Goal: Navigation & Orientation: Understand site structure

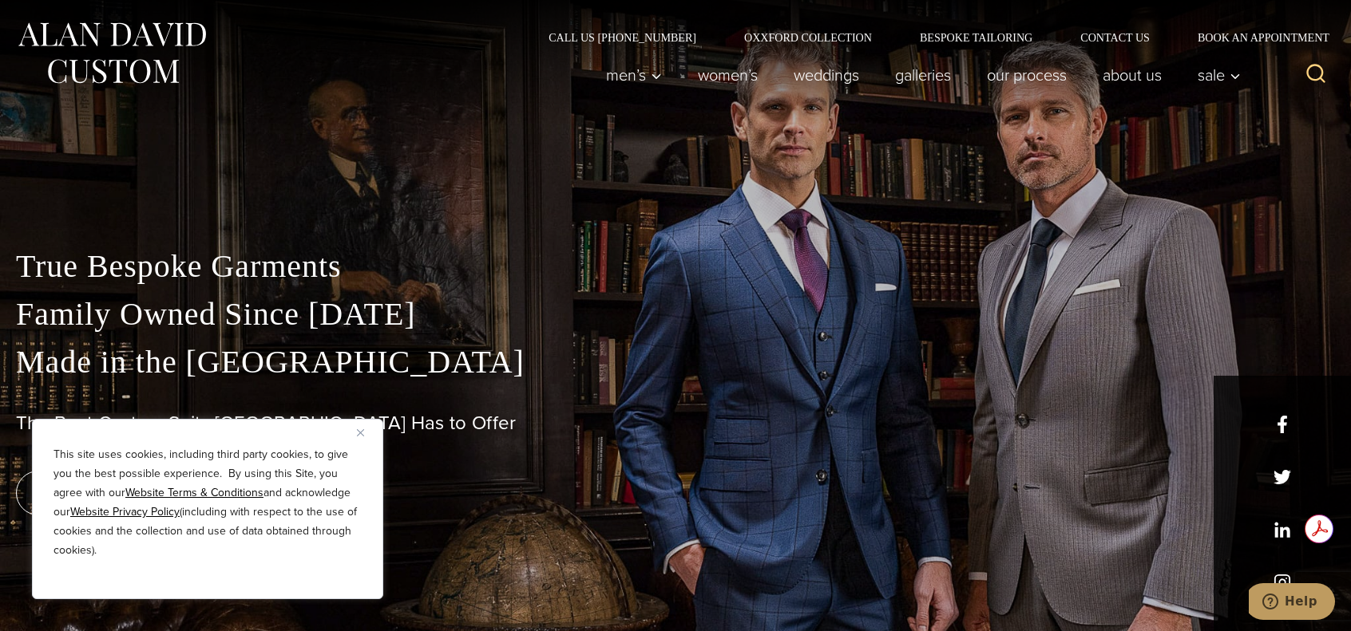
click at [359, 429] on img "Close" at bounding box center [360, 432] width 7 height 7
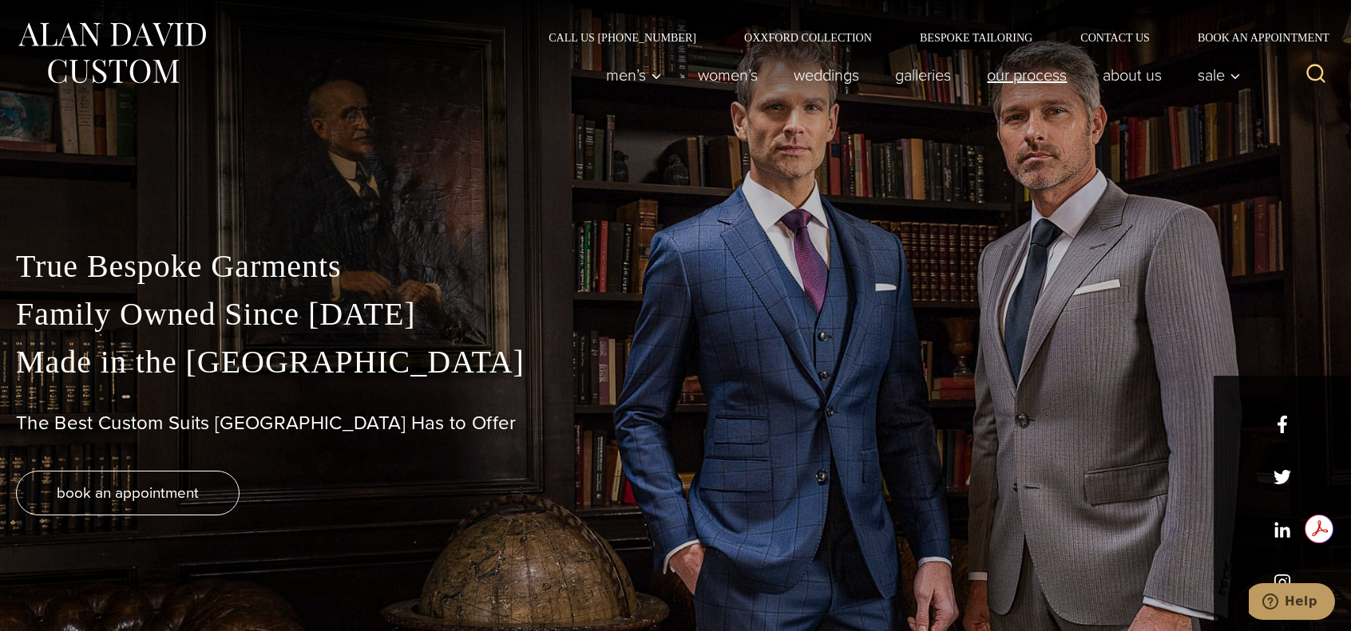
click at [1030, 76] on link "Our Process" at bounding box center [1027, 75] width 116 height 32
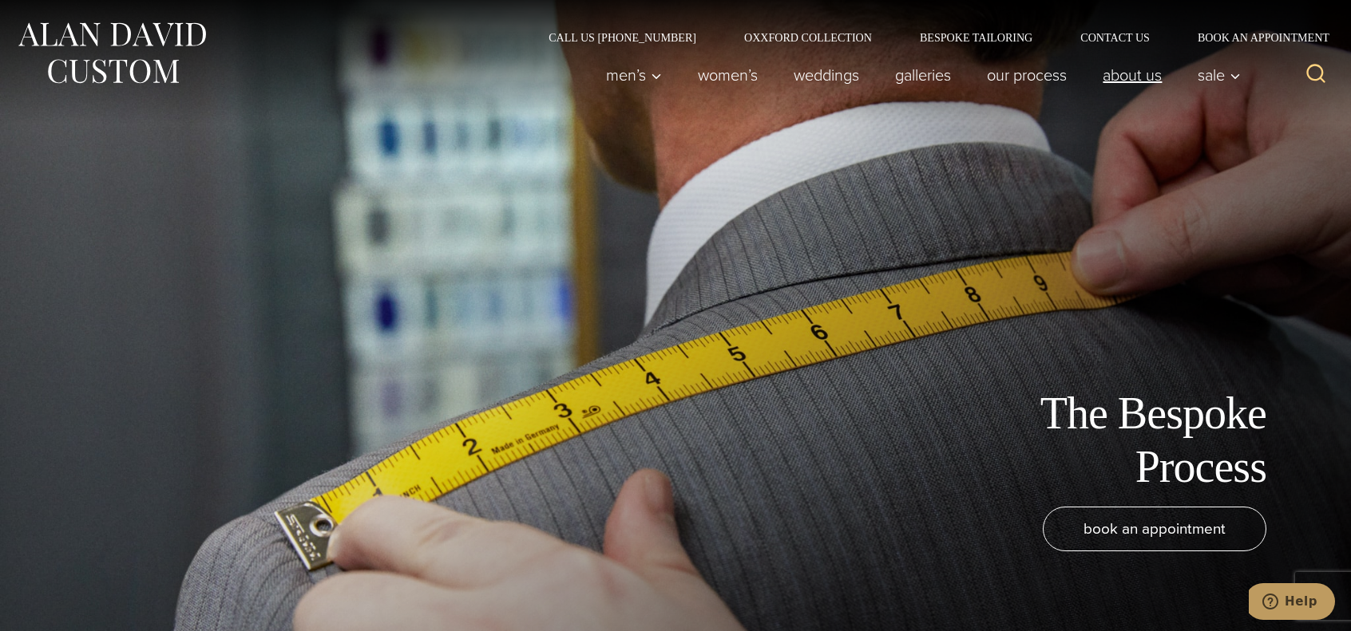
click at [1138, 73] on link "About Us" at bounding box center [1132, 75] width 95 height 32
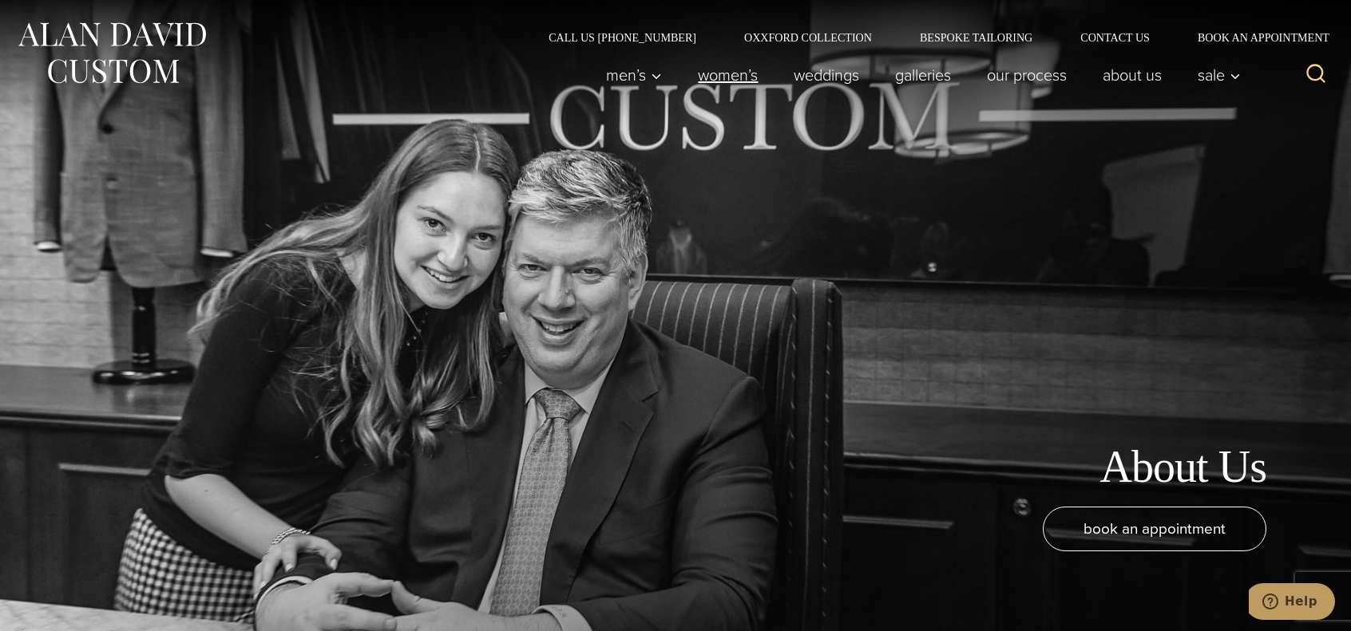
click at [725, 75] on link "Women’s" at bounding box center [728, 75] width 96 height 32
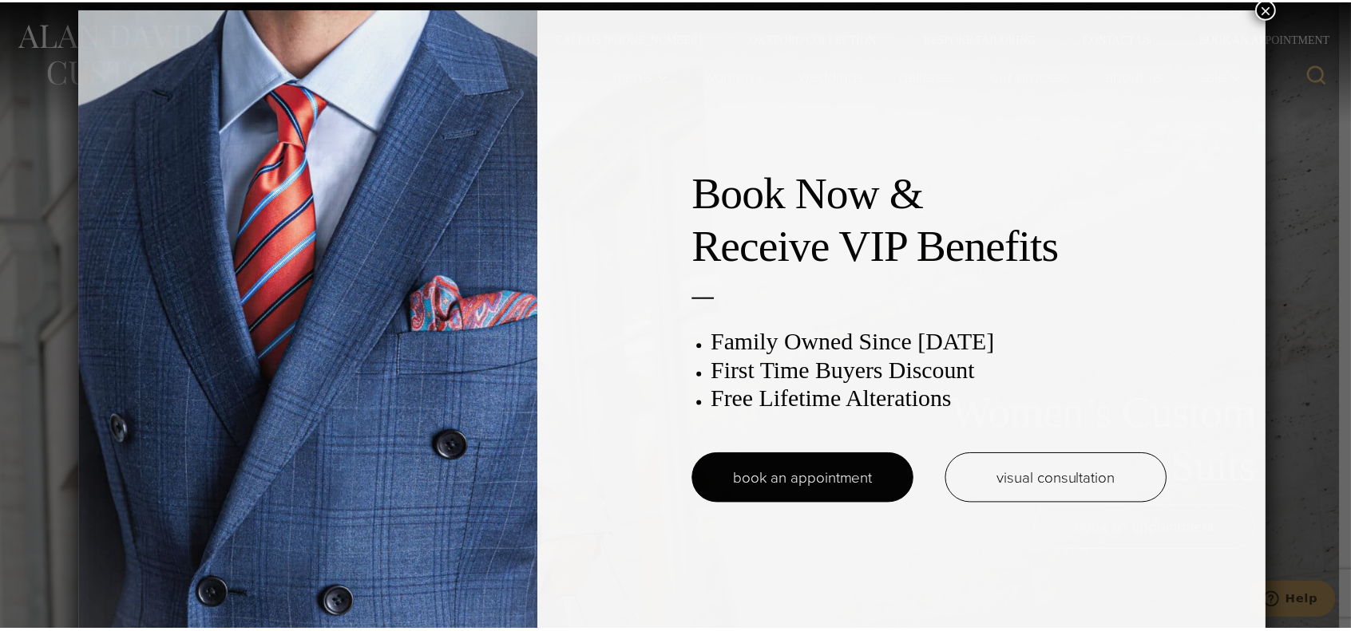
scroll to position [8, 0]
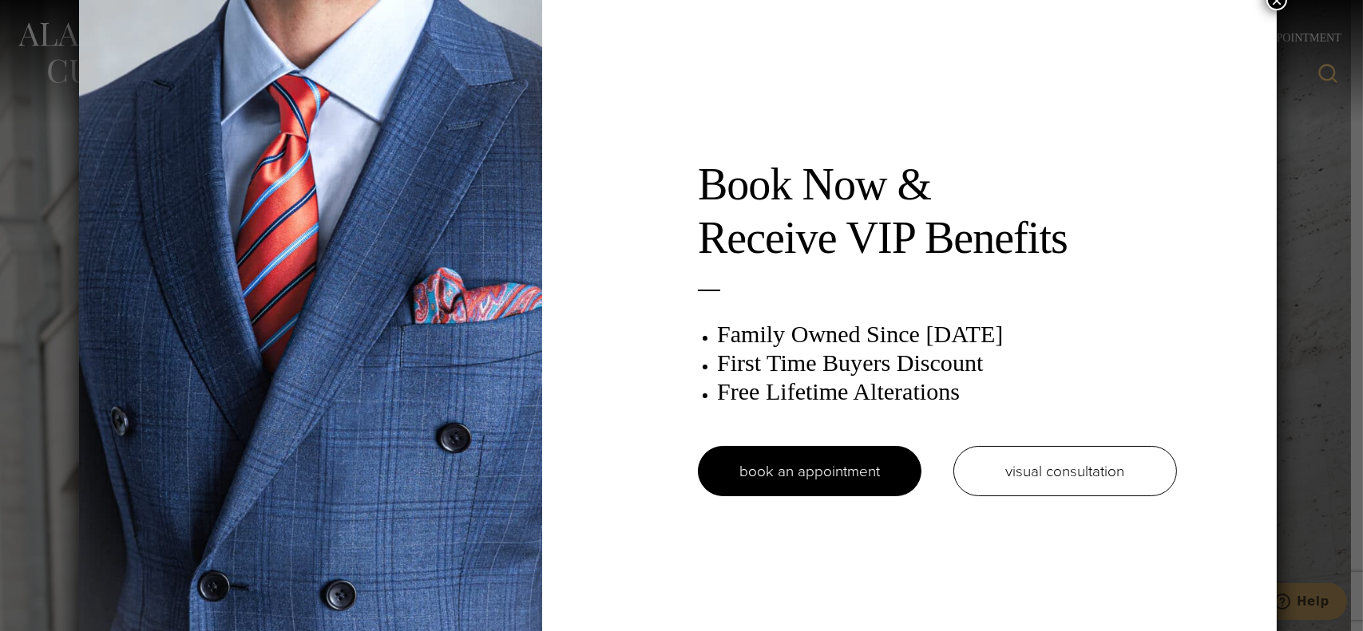
click at [1280, 2] on button "×" at bounding box center [1276, 0] width 21 height 21
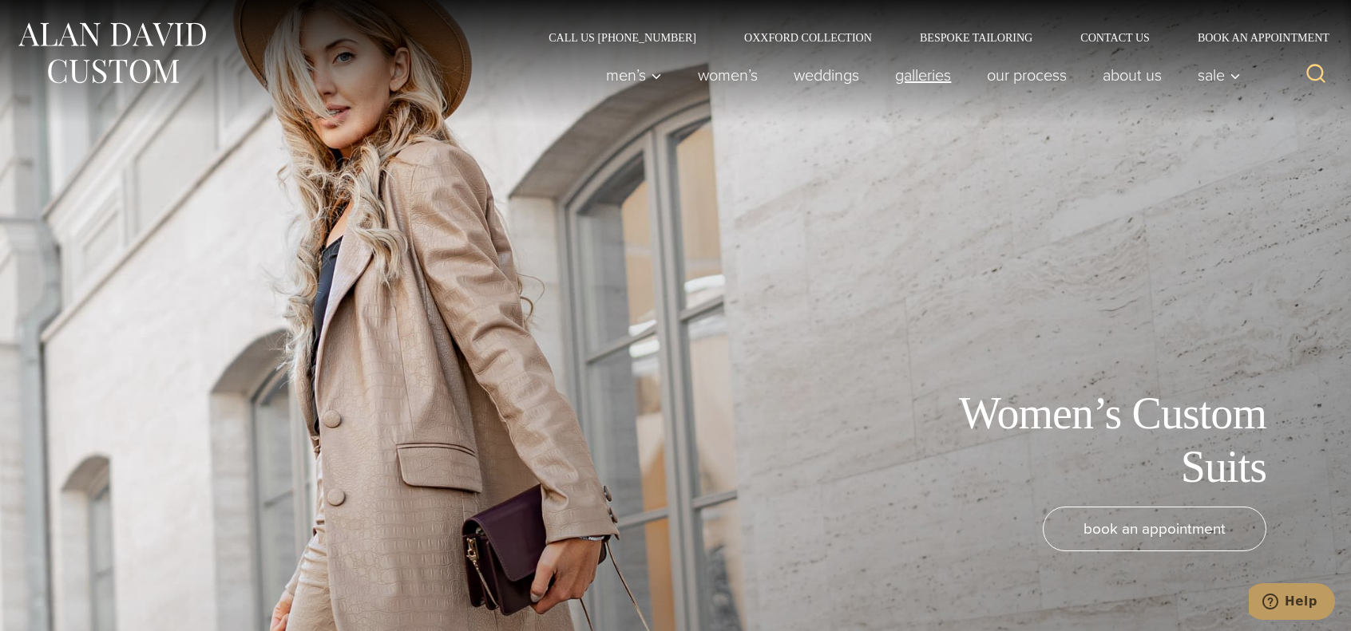
click at [918, 78] on link "Galleries" at bounding box center [923, 75] width 92 height 32
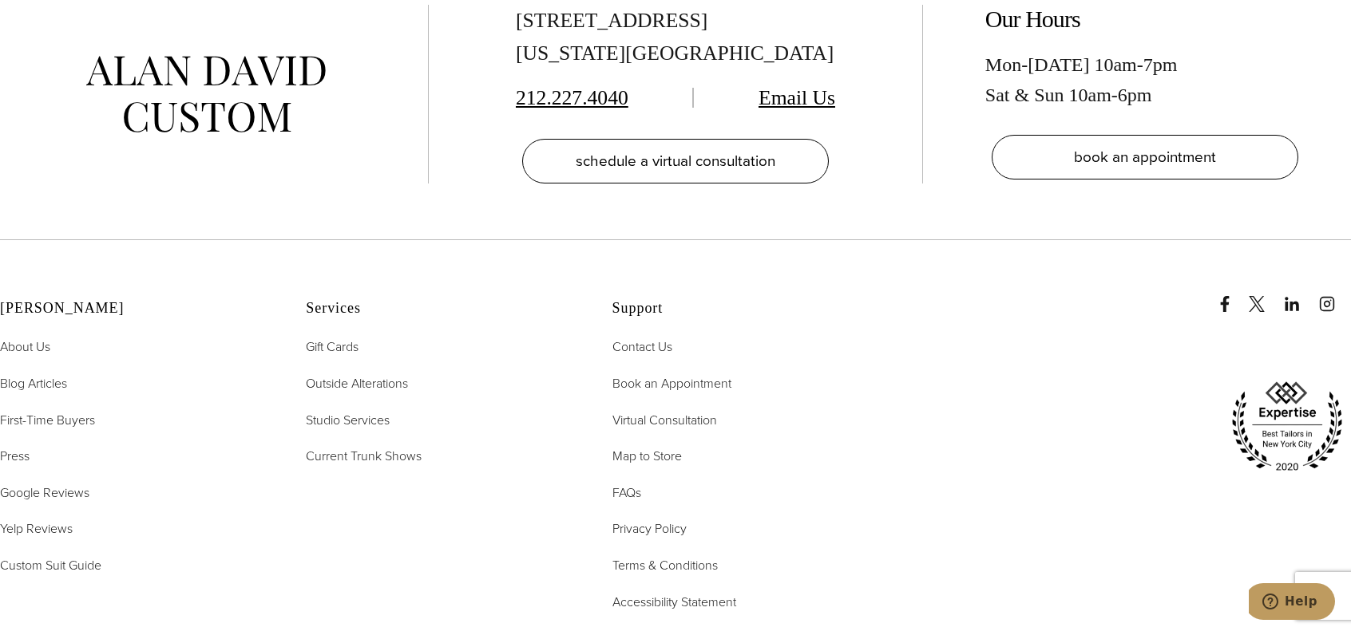
scroll to position [4940, 0]
